Goal: Task Accomplishment & Management: Complete application form

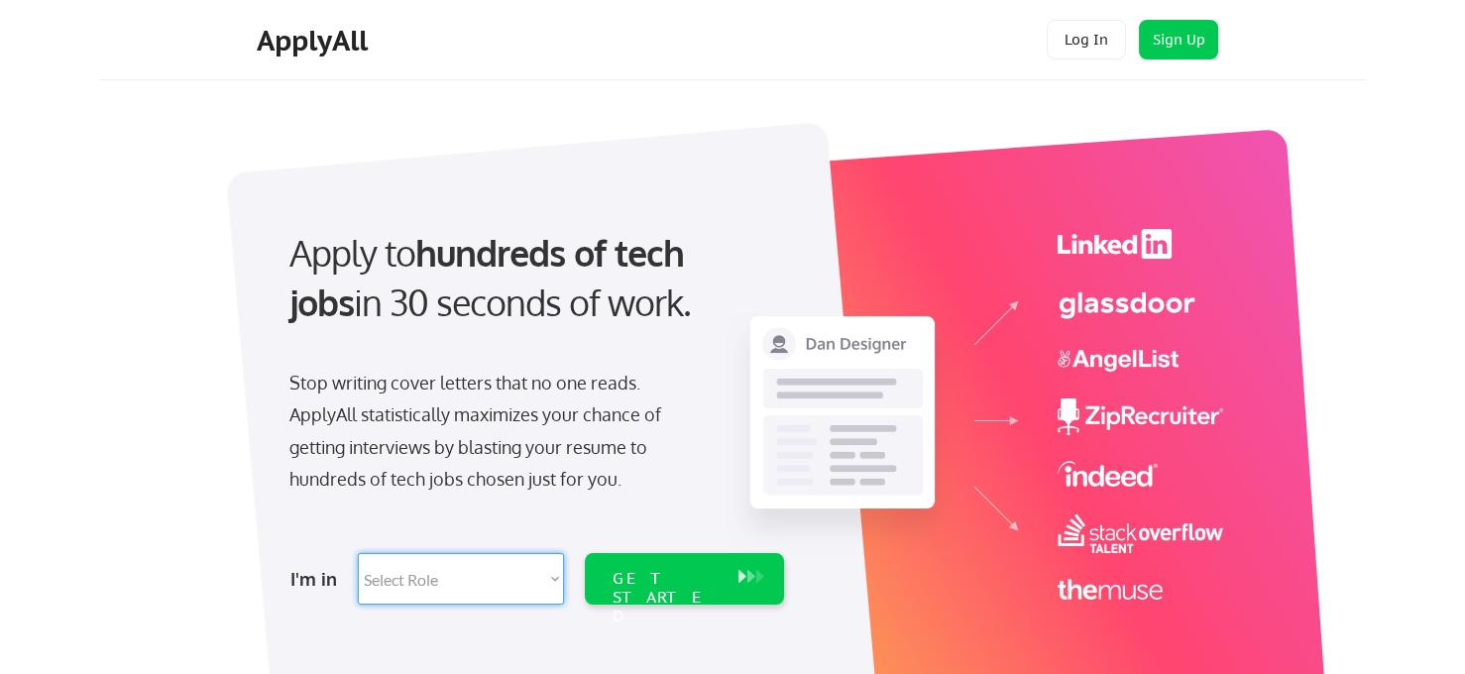
click at [495, 577] on select "Select Role Software Engineering Product Management Customer Success Sales UI/U…" at bounding box center [461, 579] width 206 height 52
select select ""it_security""
click at [358, 553] on select "Select Role Software Engineering Product Management Customer Success Sales UI/U…" at bounding box center [461, 579] width 206 height 52
select select ""it_security""
click at [703, 590] on div "GET STARTED" at bounding box center [666, 579] width 126 height 52
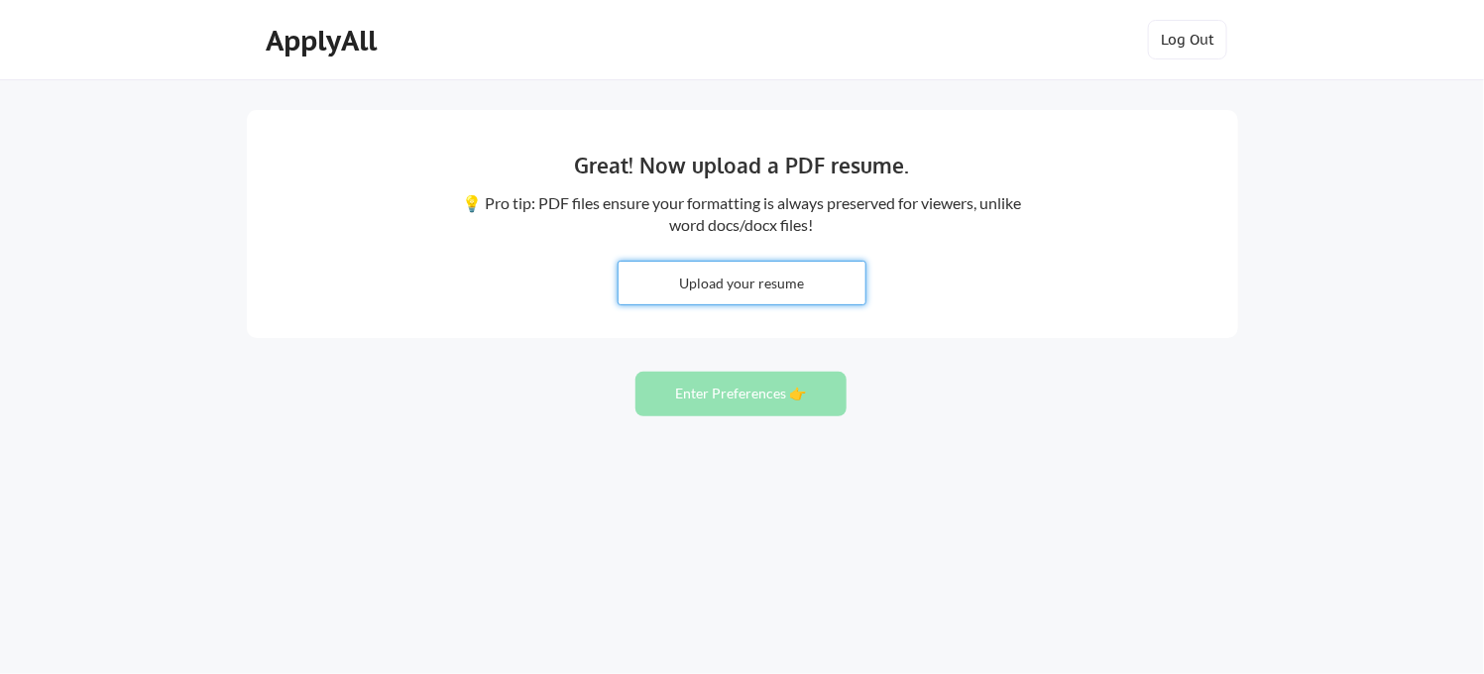
click at [819, 294] on input "file" at bounding box center [741, 283] width 247 height 43
type input "C:\fakepath\[PERSON_NAME] Resume.pdf"
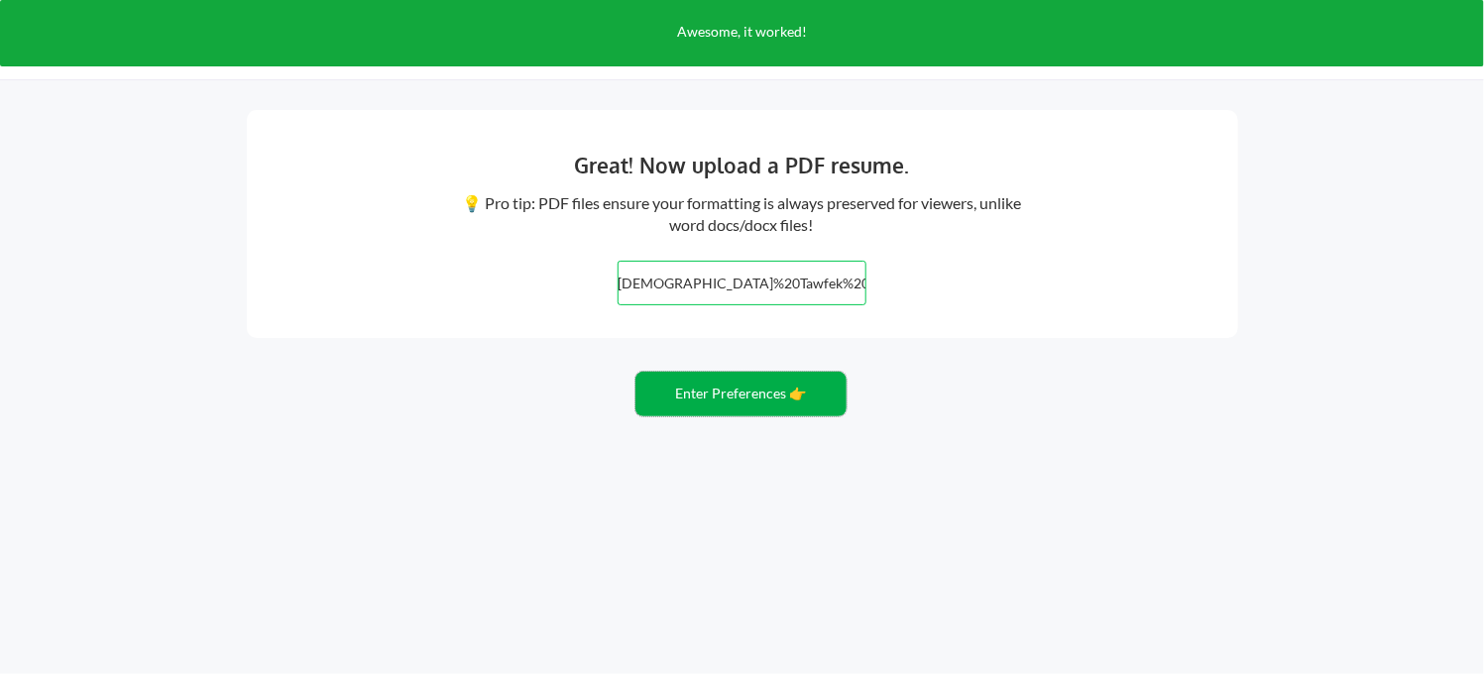
click at [736, 407] on button "Enter Preferences 👉" at bounding box center [740, 394] width 211 height 45
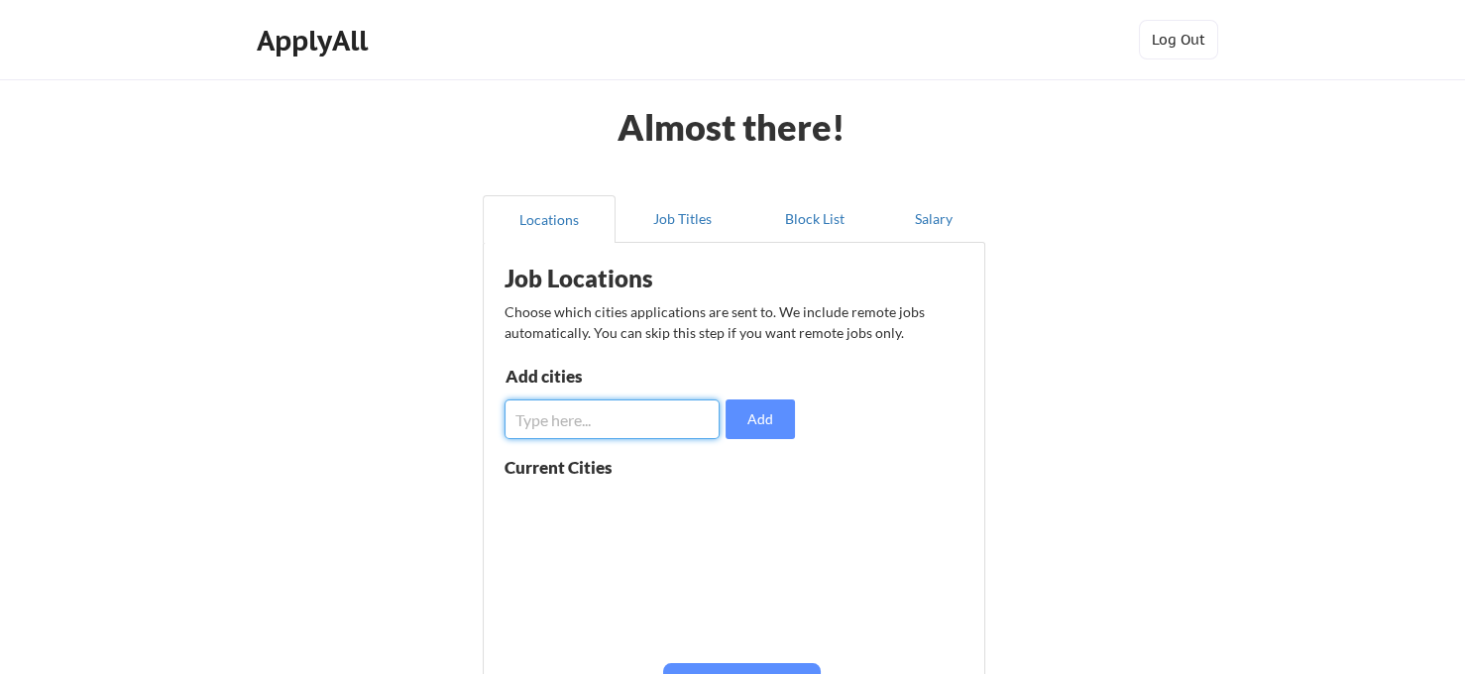
click at [627, 428] on input "input" at bounding box center [611, 419] width 215 height 40
type input "irvine"
click at [739, 430] on button "Add" at bounding box center [760, 419] width 69 height 40
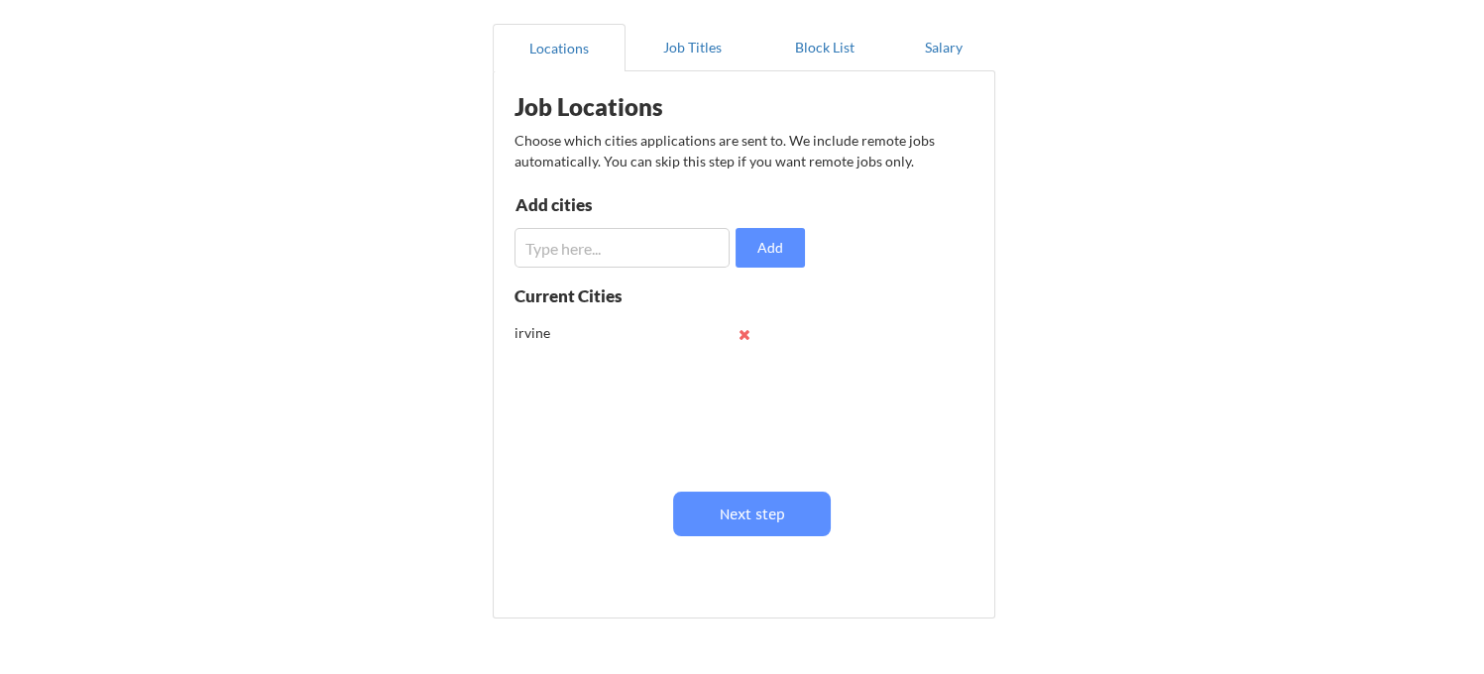
scroll to position [184, 0]
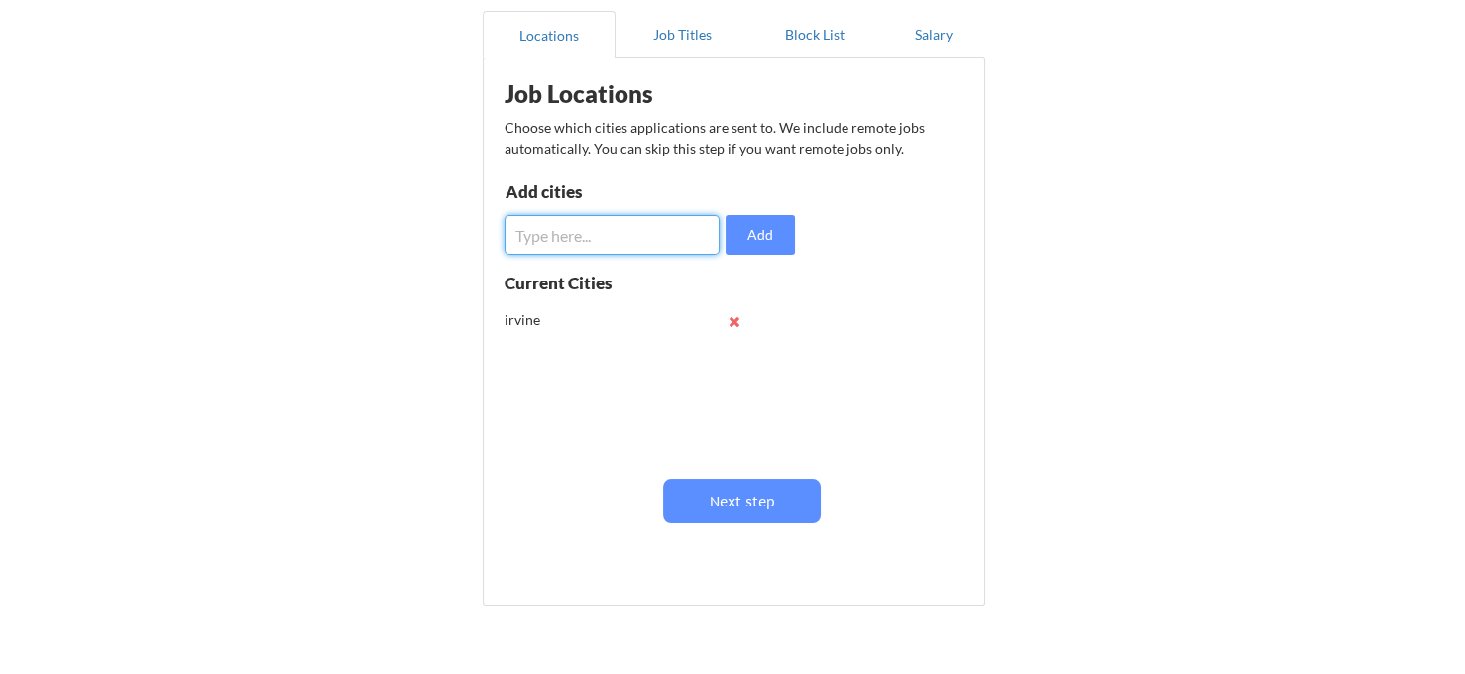
click at [580, 242] on input "input" at bounding box center [611, 235] width 215 height 40
type input "Orange county"
click at [762, 233] on button "Add" at bounding box center [760, 235] width 69 height 40
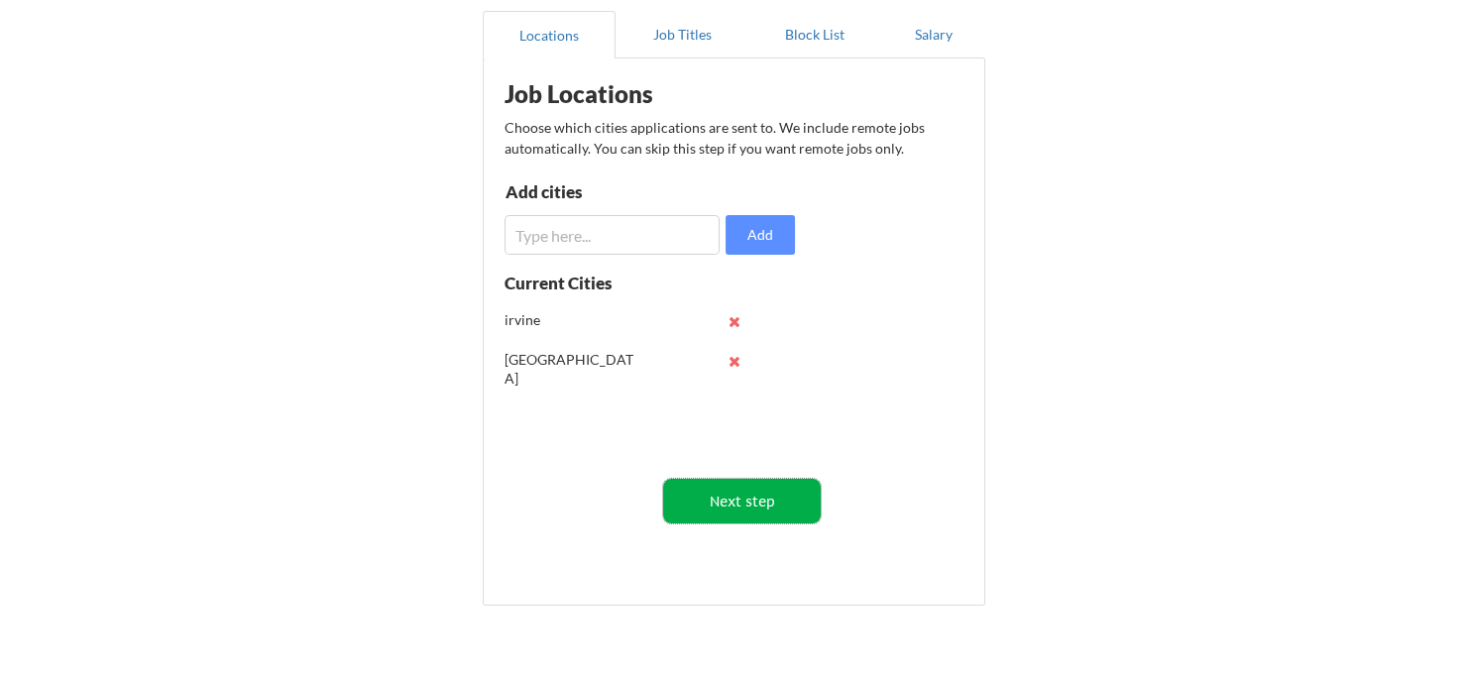
click at [717, 495] on button "Next step" at bounding box center [742, 501] width 158 height 45
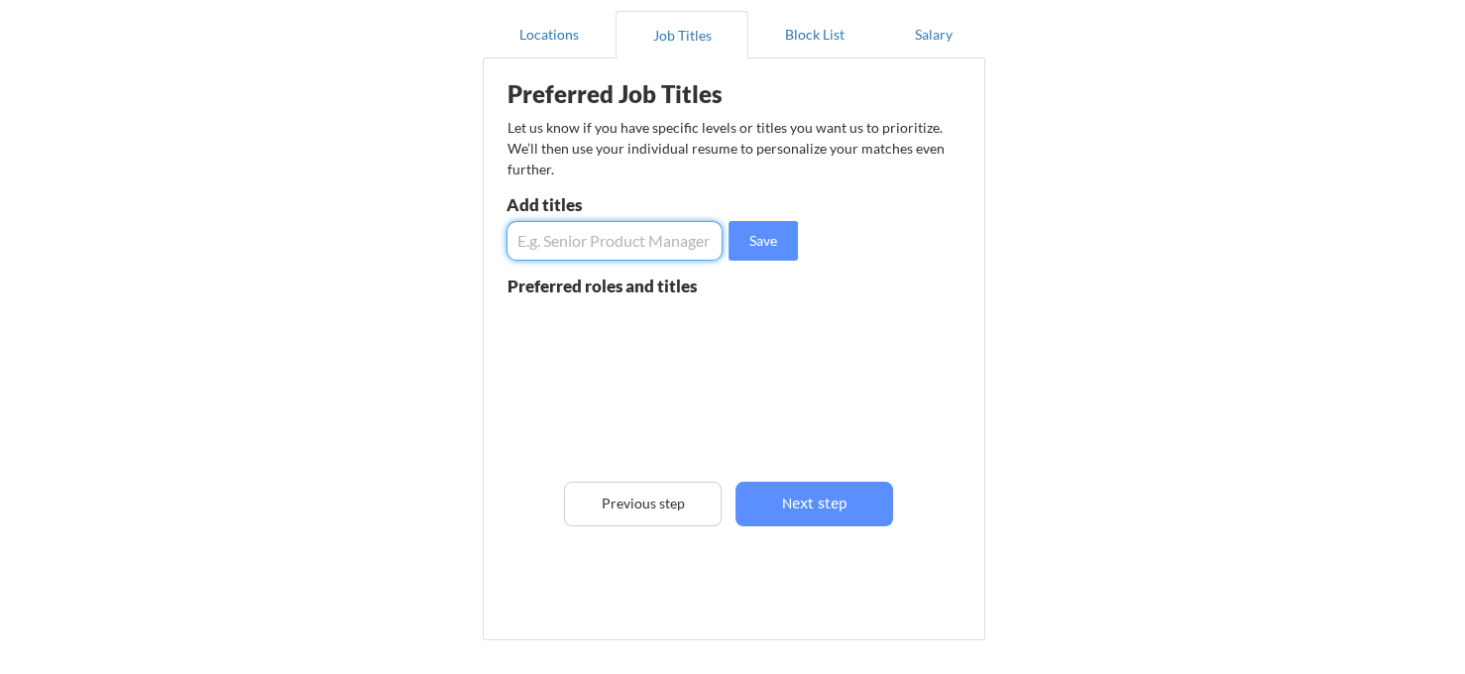
click at [550, 237] on input "input" at bounding box center [614, 241] width 216 height 40
click at [568, 237] on input "input" at bounding box center [614, 241] width 216 height 40
type input "healthcare informatics"
click at [747, 232] on button "Save" at bounding box center [763, 241] width 69 height 40
click at [605, 238] on input "input" at bounding box center [614, 241] width 216 height 40
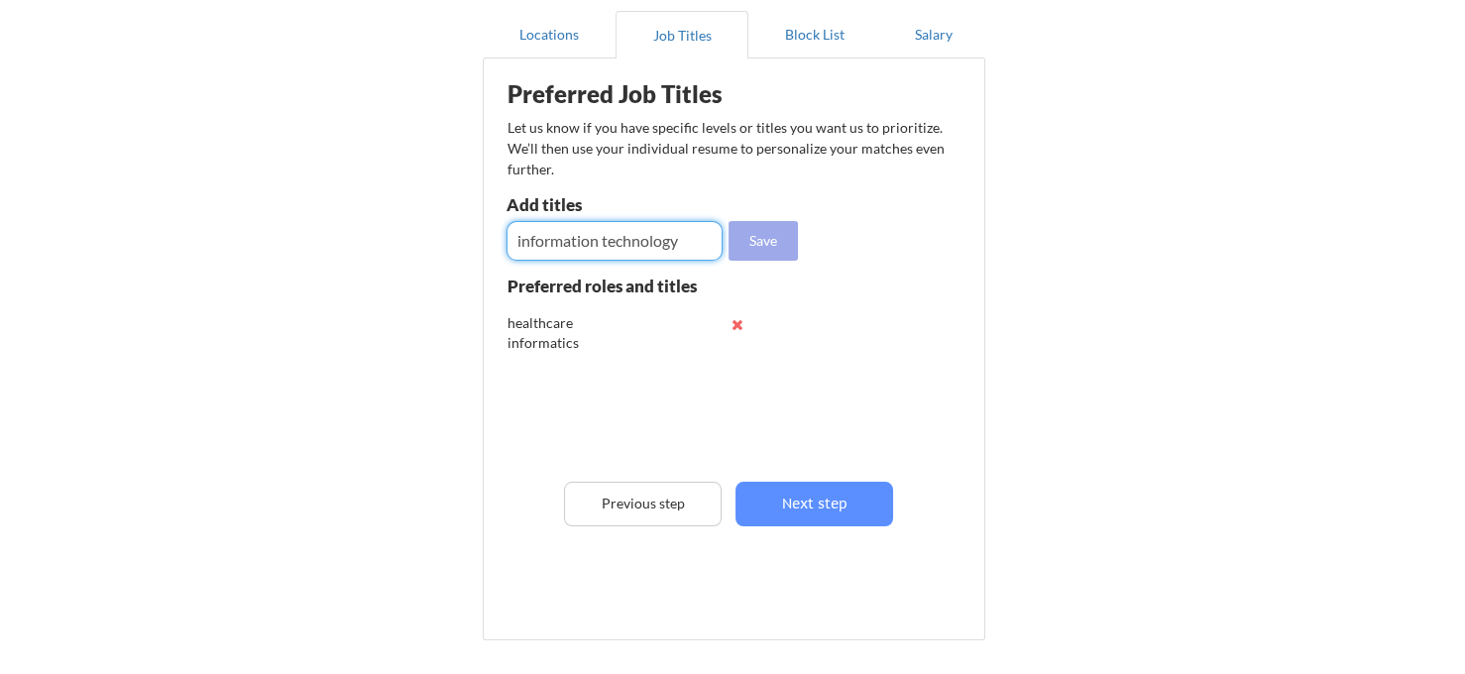
type input "information technology"
click at [783, 235] on button "Save" at bounding box center [763, 241] width 69 height 40
click at [591, 244] on input "input" at bounding box center [614, 241] width 216 height 40
type input "Senior IT Specialist"
click at [755, 240] on button "Save" at bounding box center [763, 241] width 69 height 40
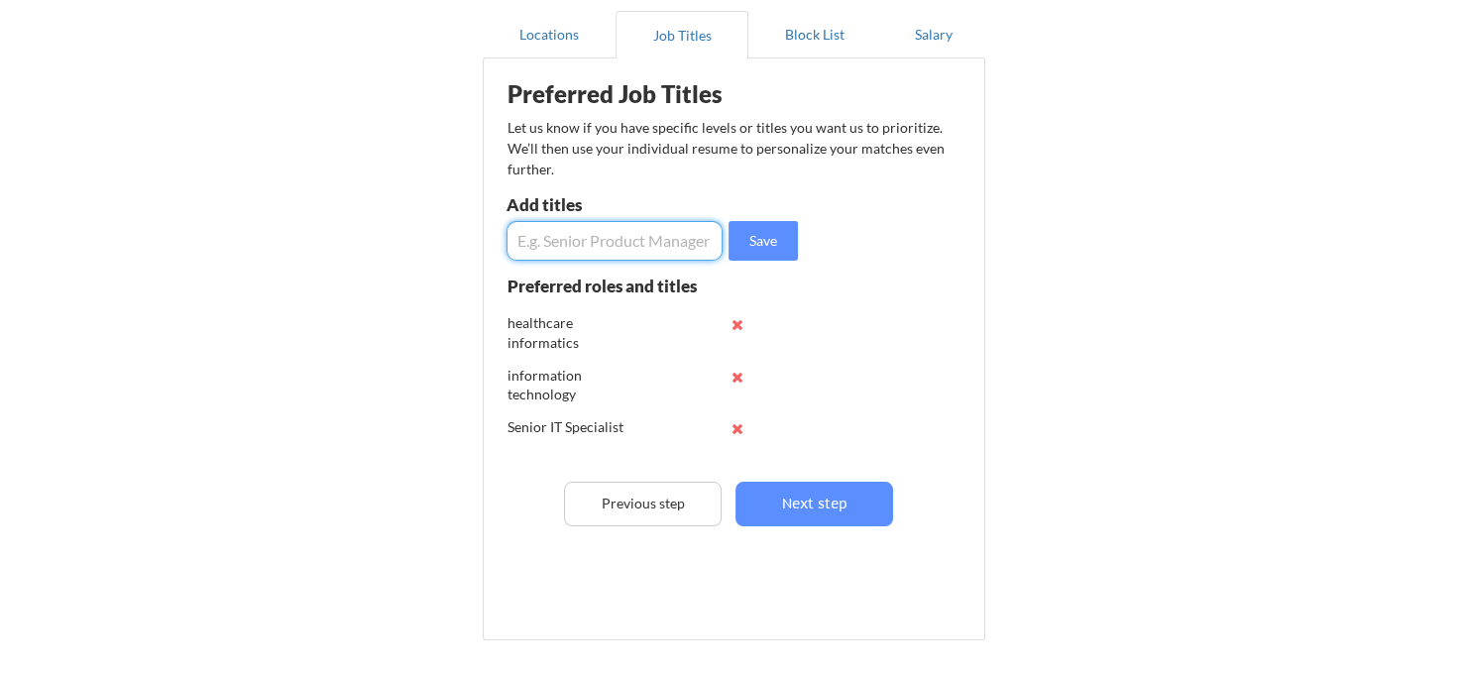
click at [593, 242] on input "input" at bounding box center [614, 241] width 216 height 40
type input "IT Specialist"
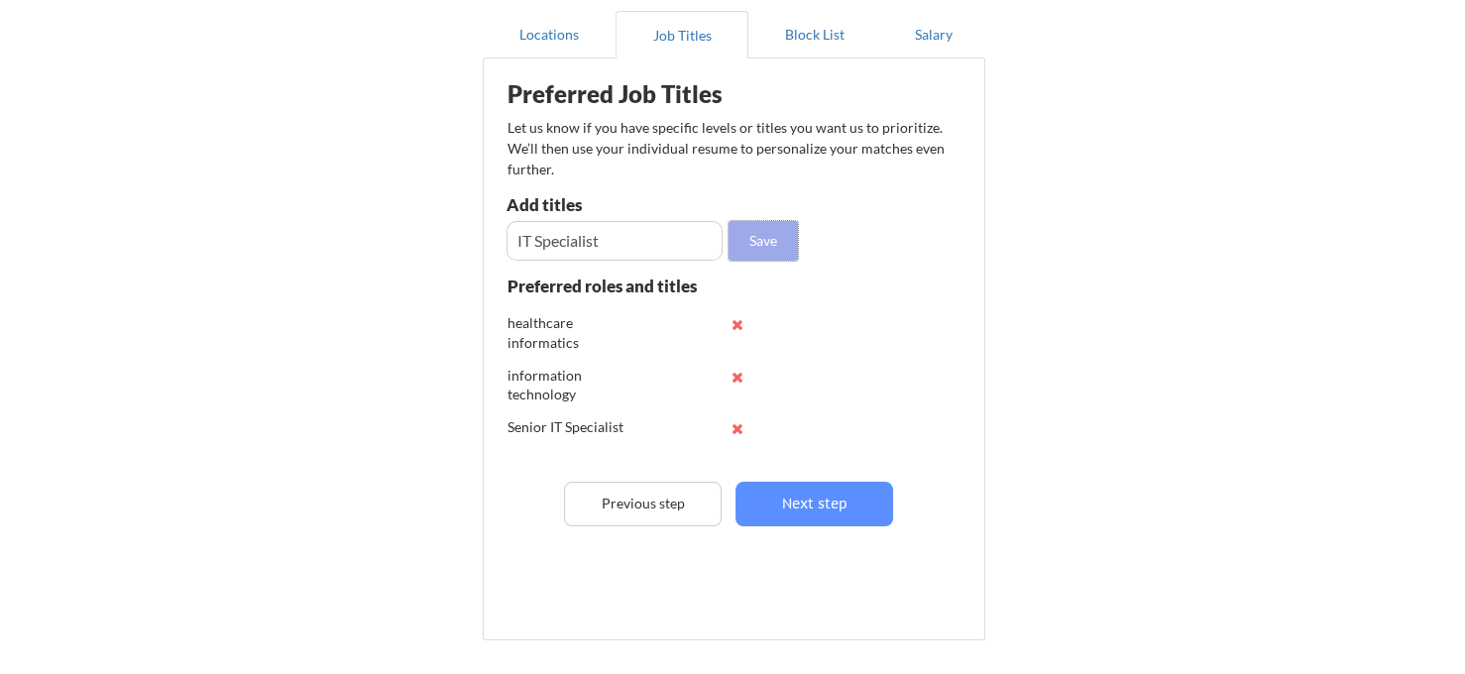
click at [765, 232] on button "Save" at bounding box center [763, 241] width 69 height 40
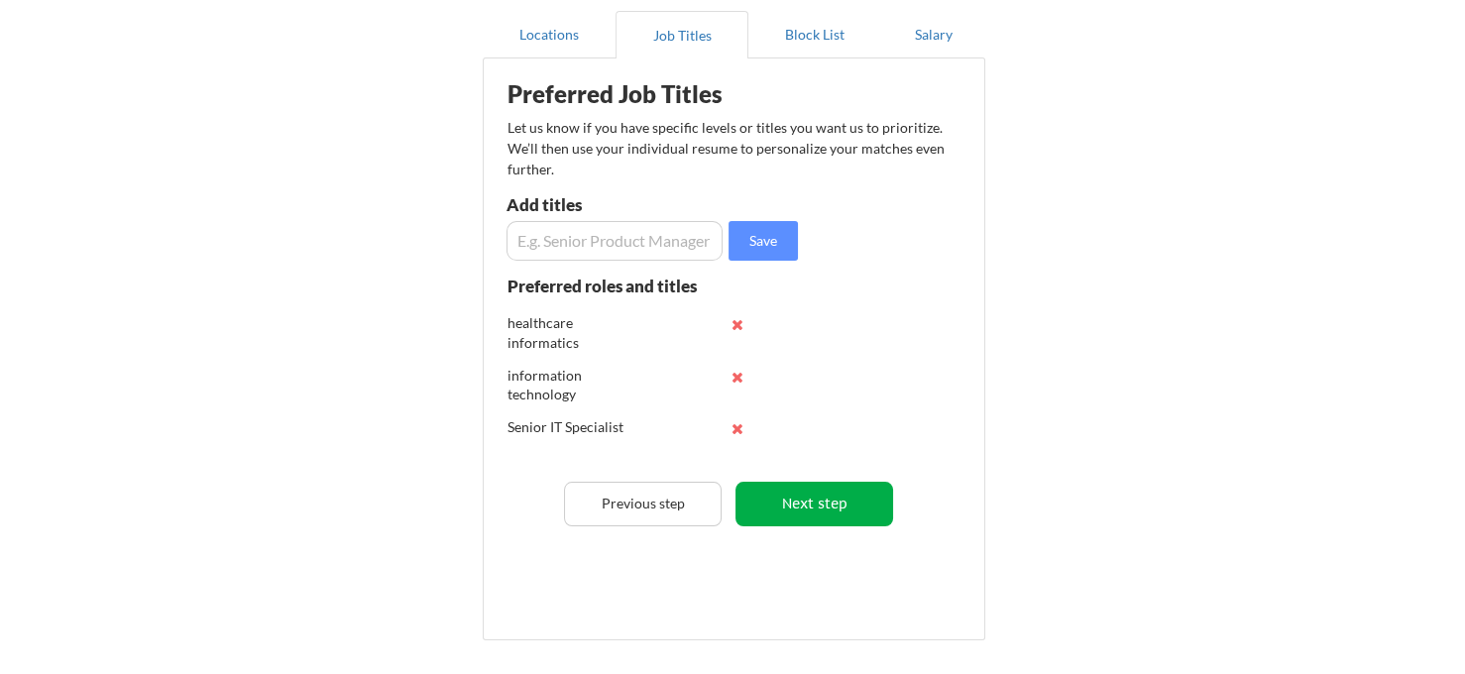
click at [762, 482] on button "Next step" at bounding box center [814, 504] width 158 height 45
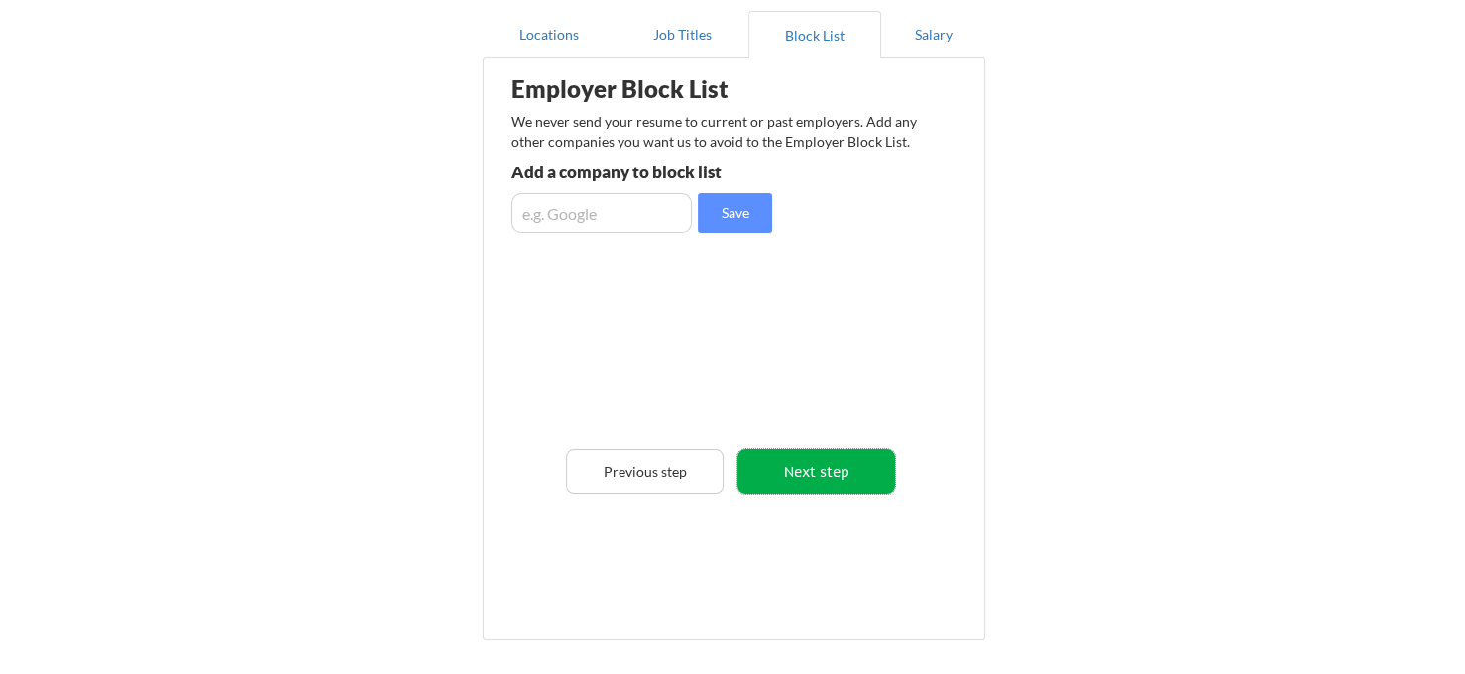
click at [809, 480] on button "Next step" at bounding box center [816, 471] width 158 height 45
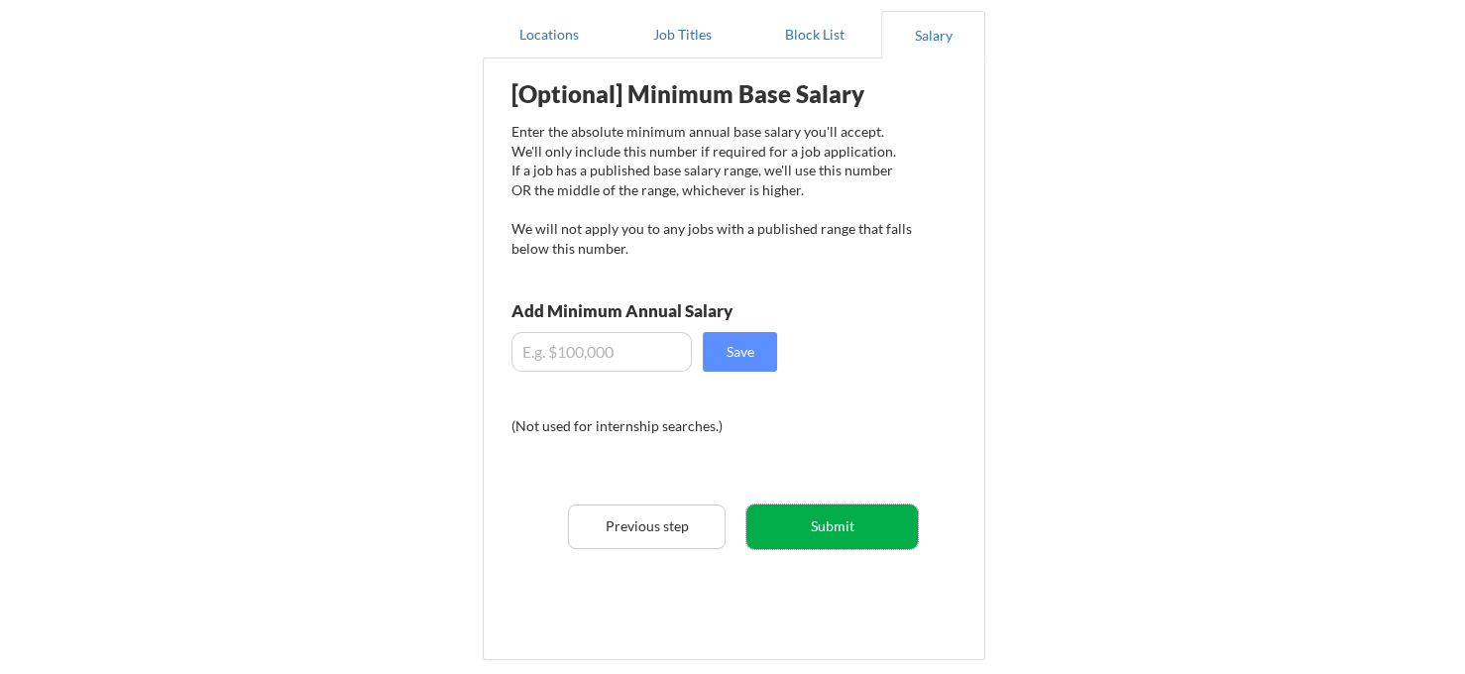
click at [842, 527] on button "Submit" at bounding box center [831, 526] width 171 height 45
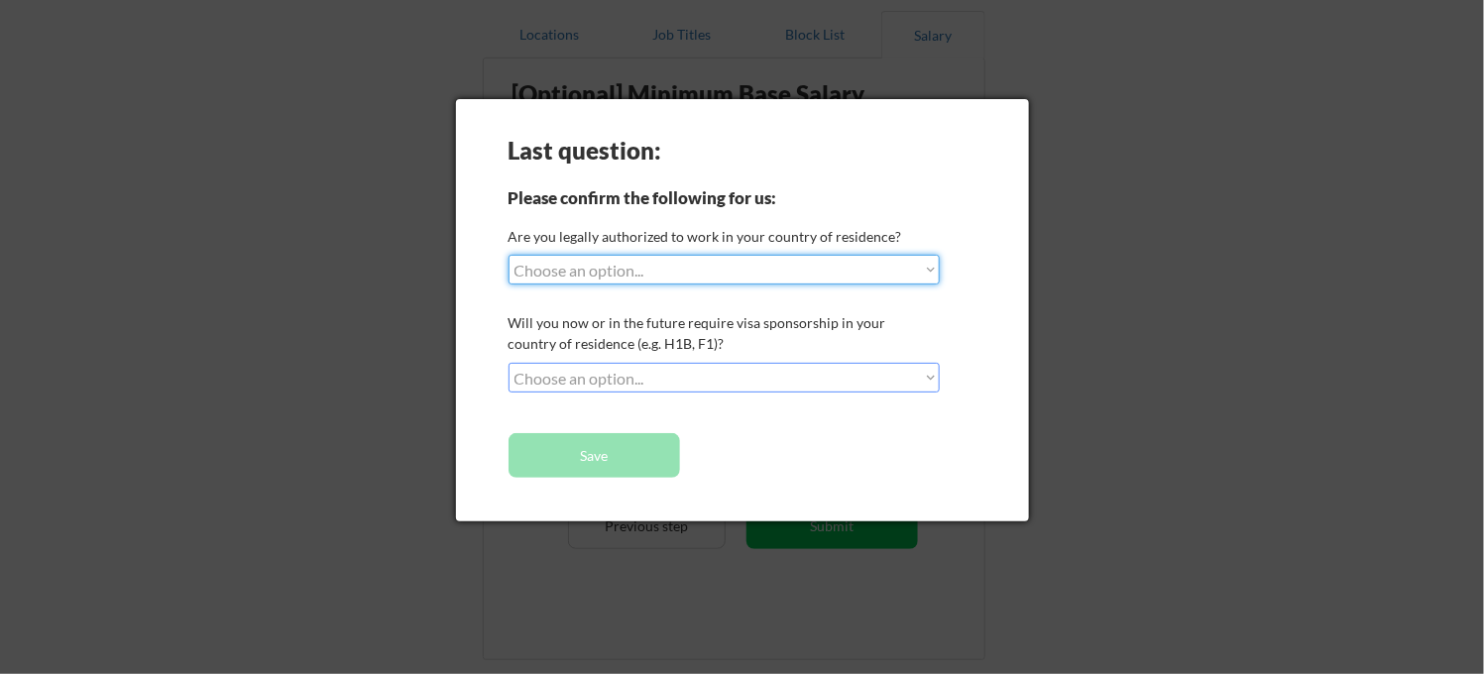
click at [667, 257] on select "Choose an option... Yes, I am a US Citizen Yes, I am a Canadian Citizen Yes, I …" at bounding box center [723, 270] width 431 height 30
select select ""yes__i_am_a_us_citizen""
click at [508, 255] on select "Choose an option... Yes, I am a US Citizen Yes, I am a Canadian Citizen Yes, I …" at bounding box center [723, 270] width 431 height 30
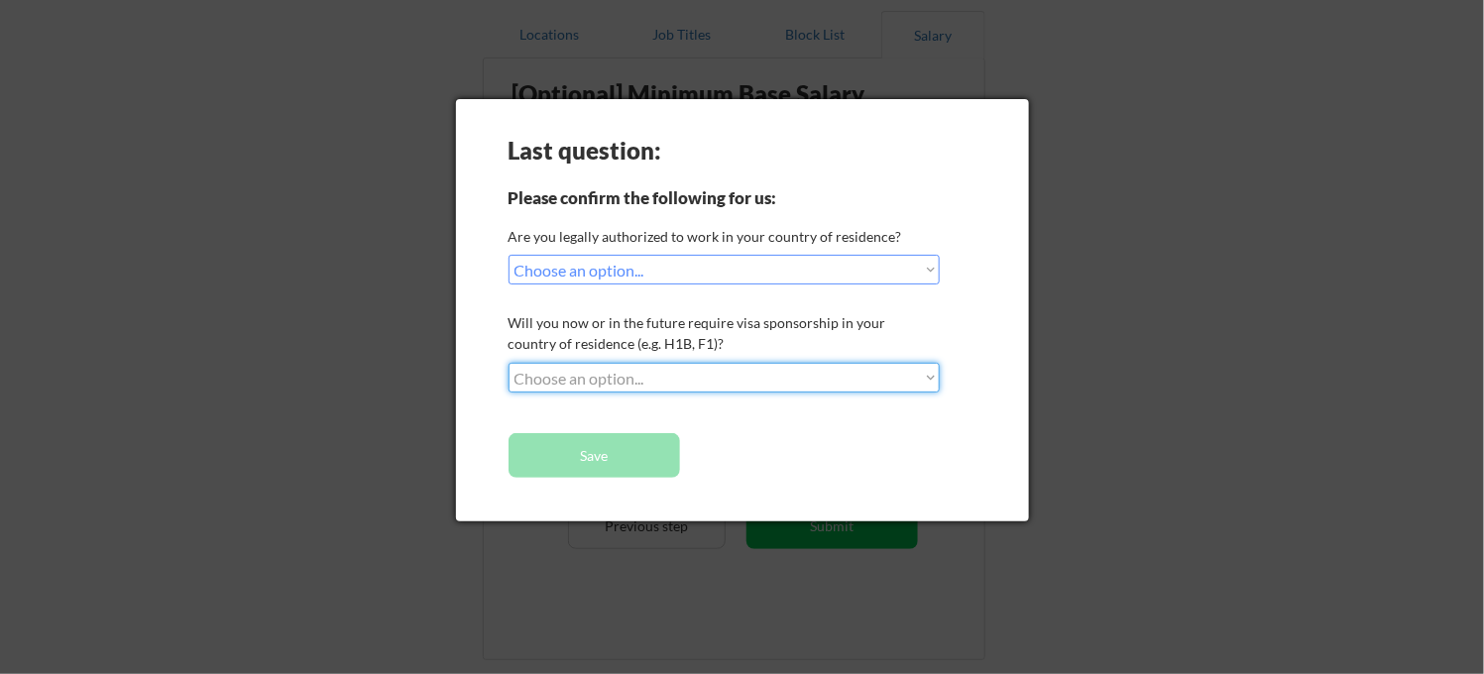
click at [625, 376] on select "Choose an option... No, I will not need sponsorship Yes, I will need sponsorship" at bounding box center [723, 378] width 431 height 30
select select ""no__i_will_not_need_sponsorship""
click at [508, 363] on select "Choose an option... No, I will not need sponsorship Yes, I will need sponsorship" at bounding box center [723, 378] width 431 height 30
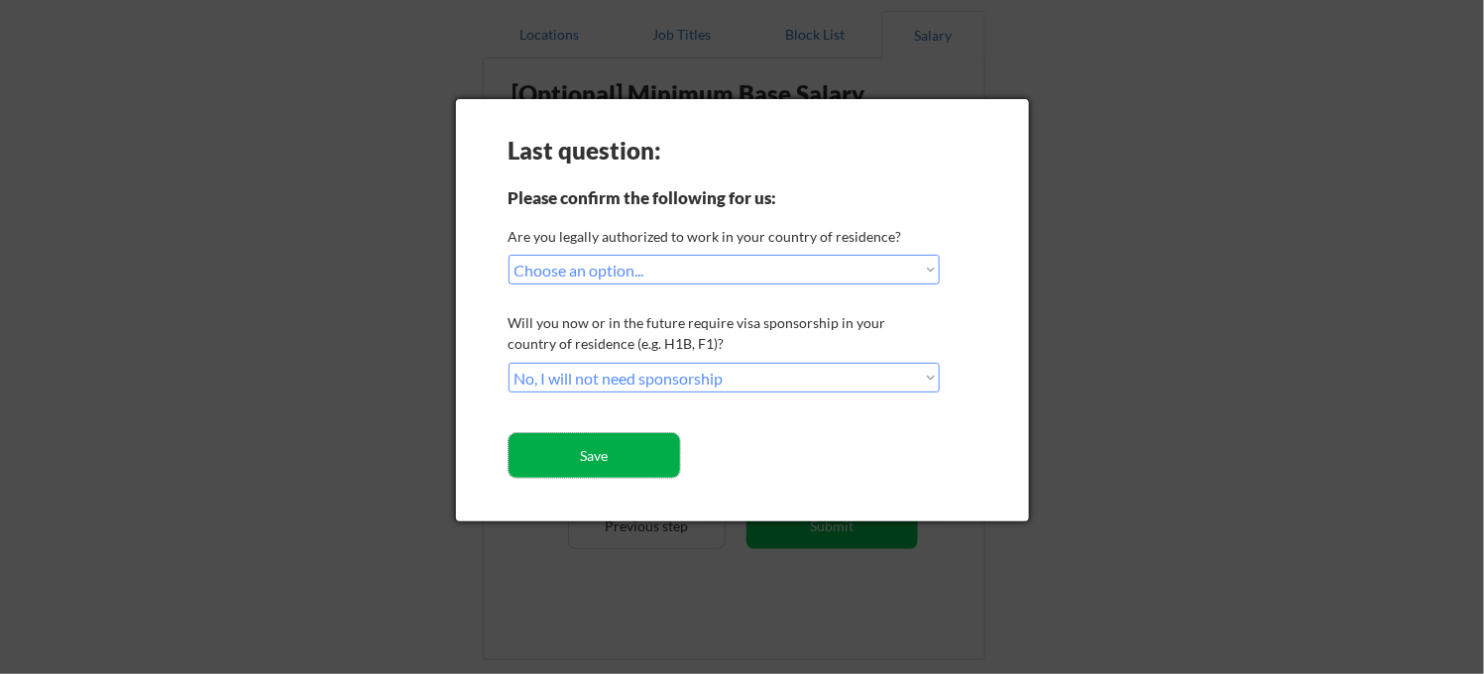
click at [620, 463] on button "Save" at bounding box center [593, 455] width 171 height 45
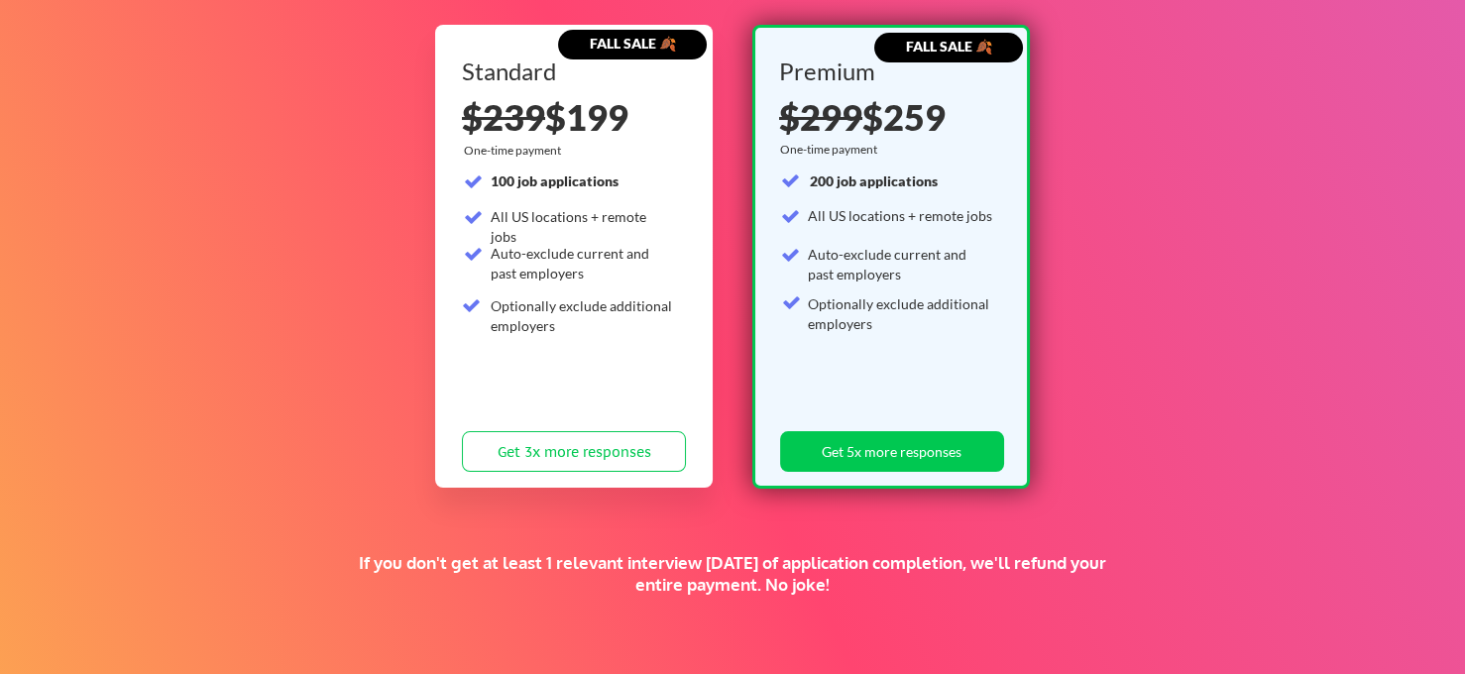
scroll to position [207, 0]
